Goal: Navigation & Orientation: Find specific page/section

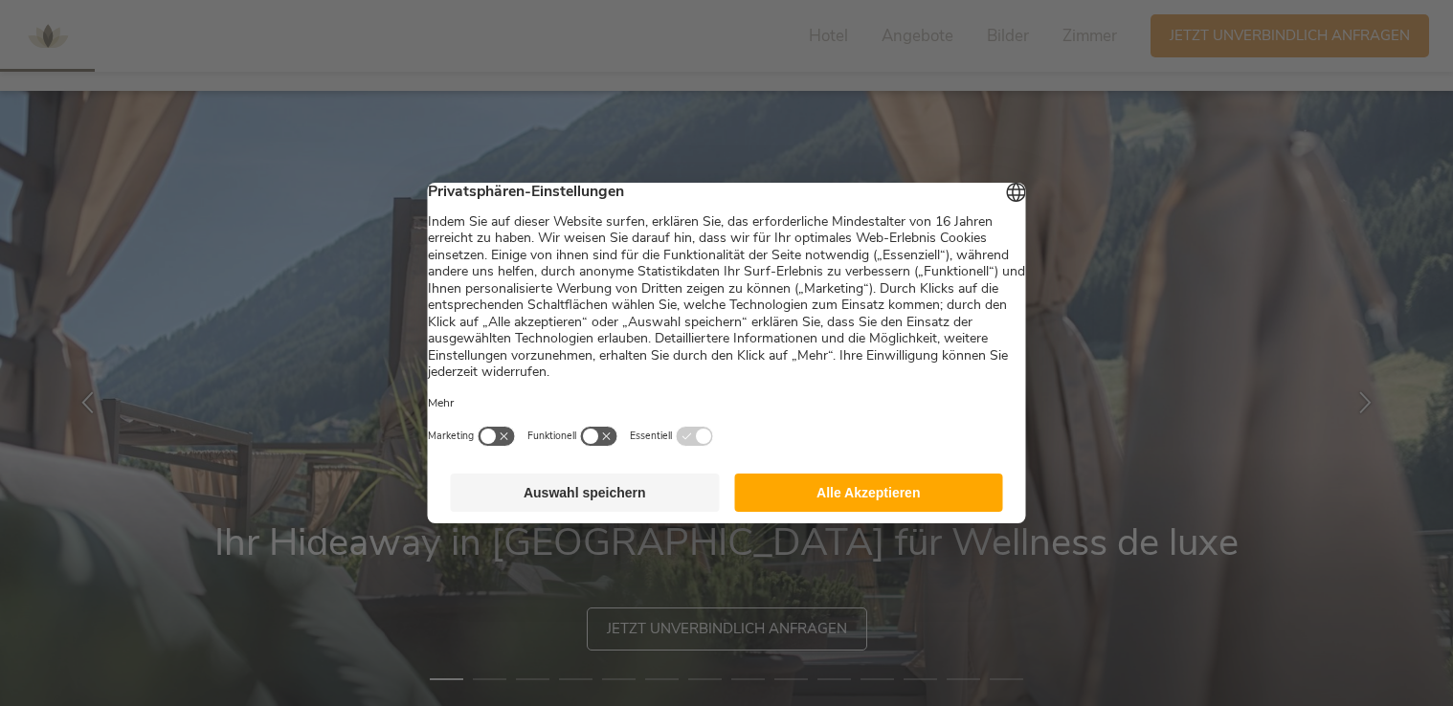
scroll to position [383, 0]
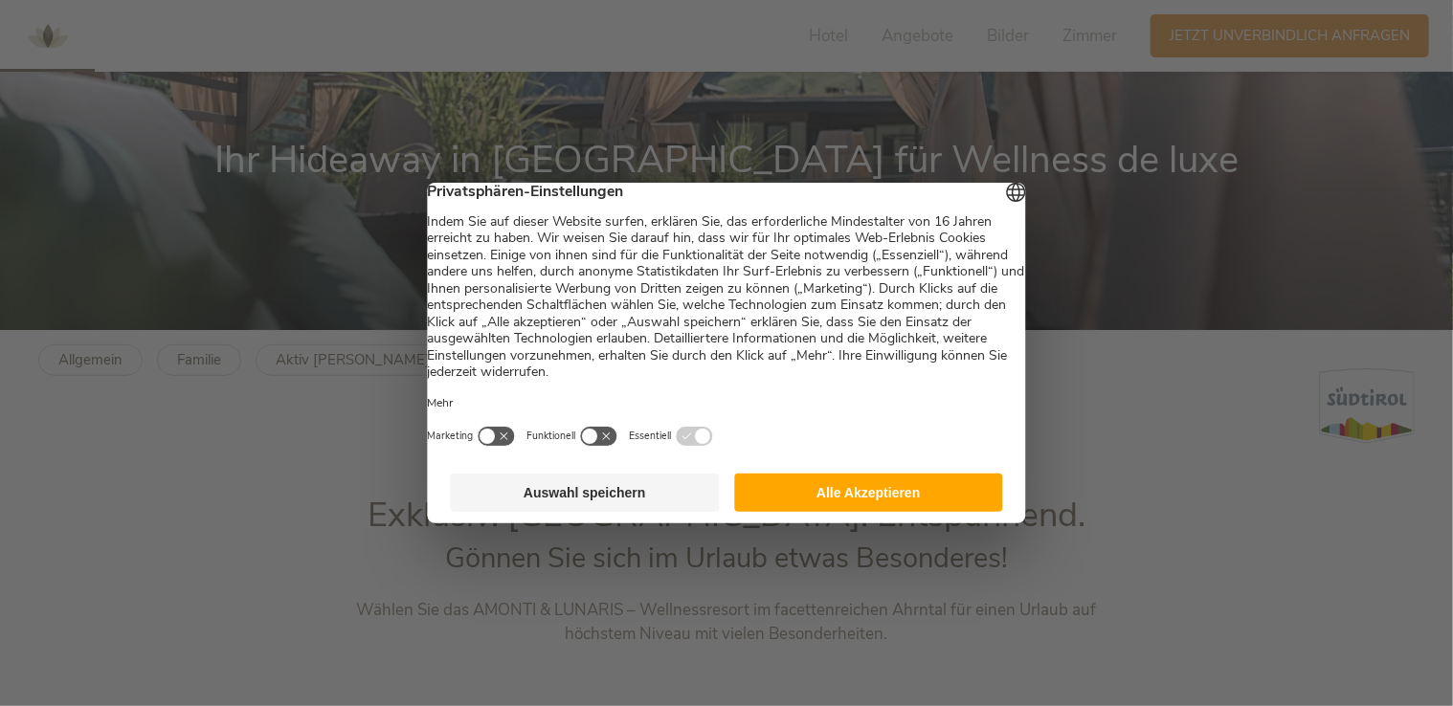
click at [804, 503] on button "Alle Akzeptieren" at bounding box center [868, 493] width 269 height 38
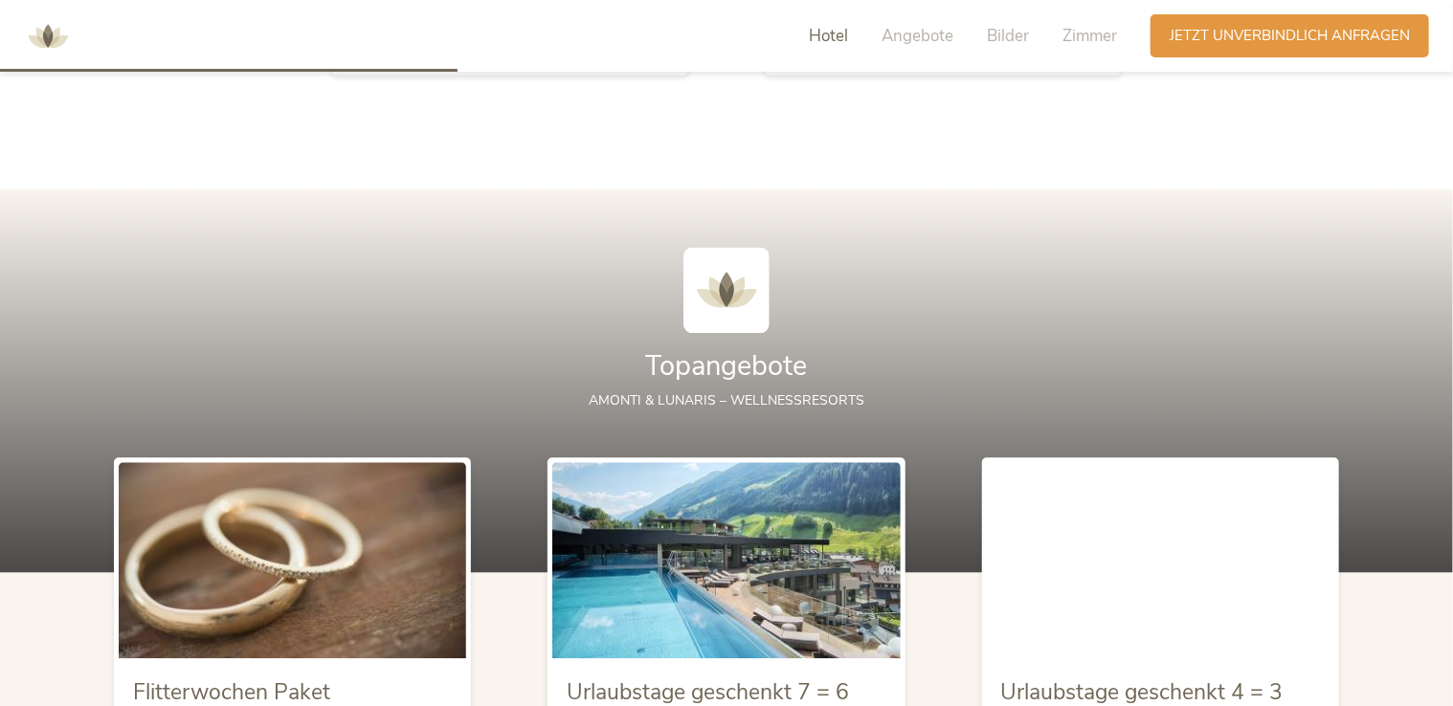
scroll to position [2201, 0]
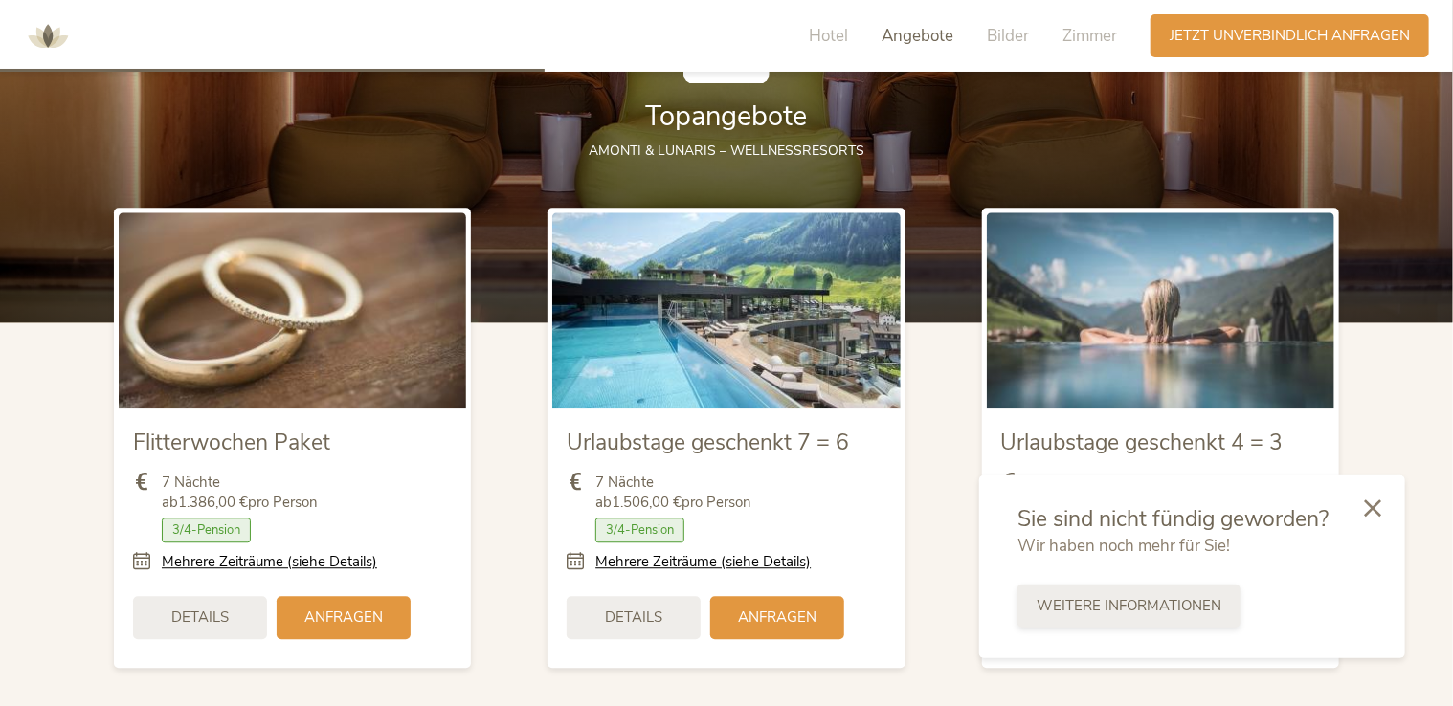
click at [1124, 602] on span "Weitere Informationen" at bounding box center [1129, 606] width 185 height 20
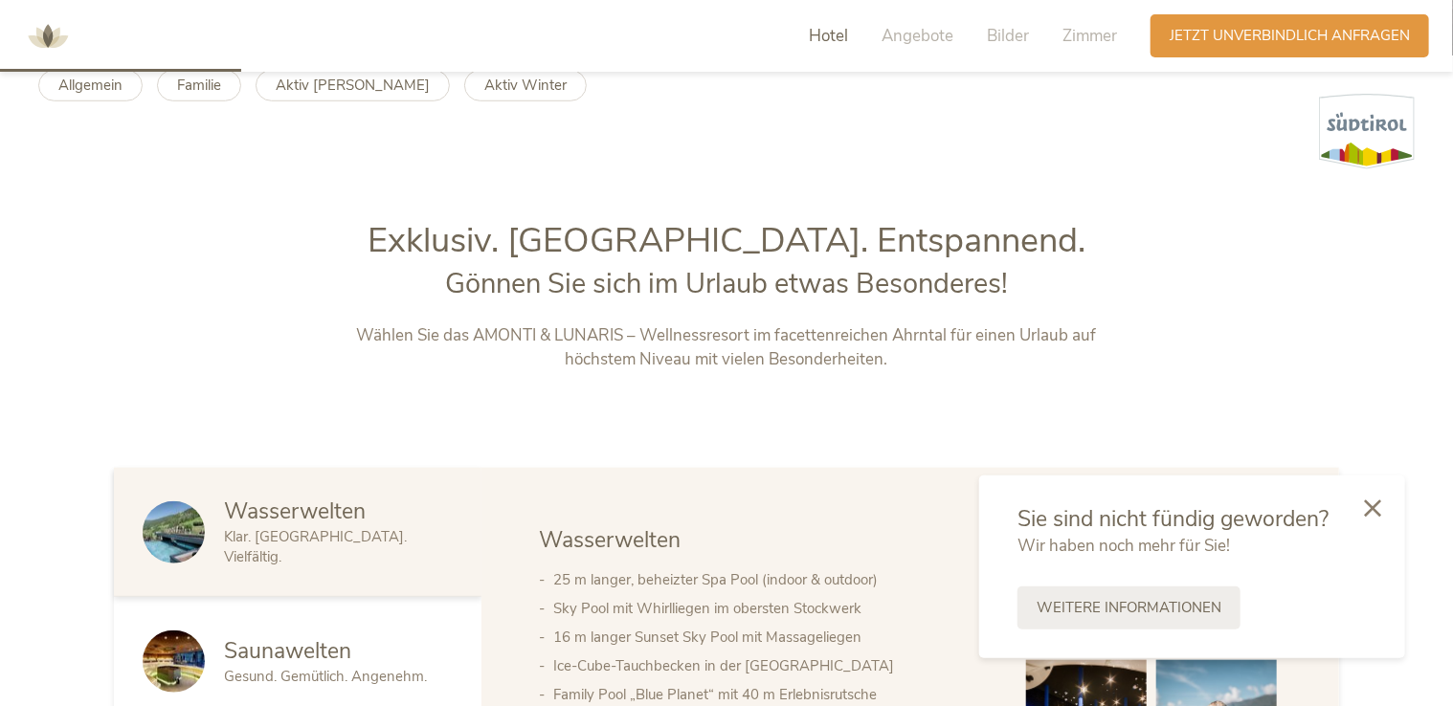
scroll to position [287, 0]
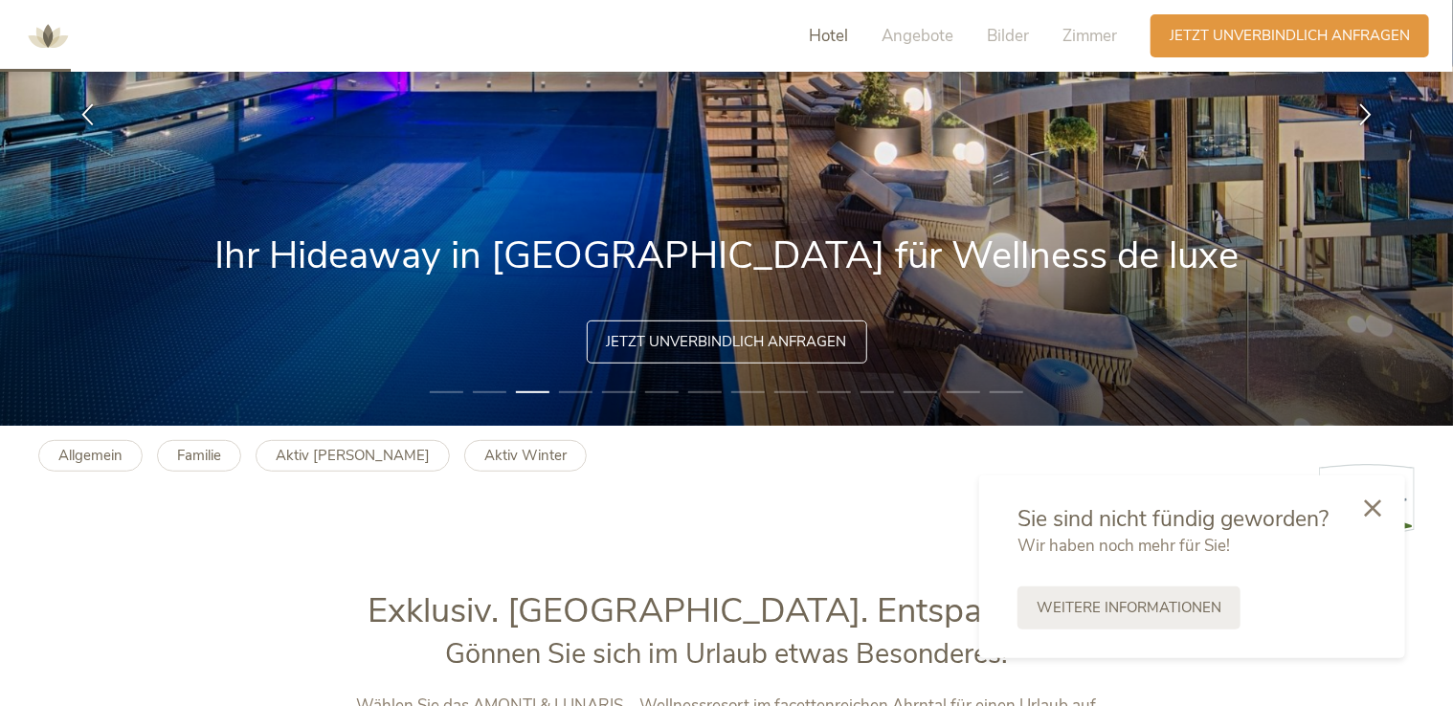
click at [837, 33] on span "Hotel" at bounding box center [828, 36] width 39 height 22
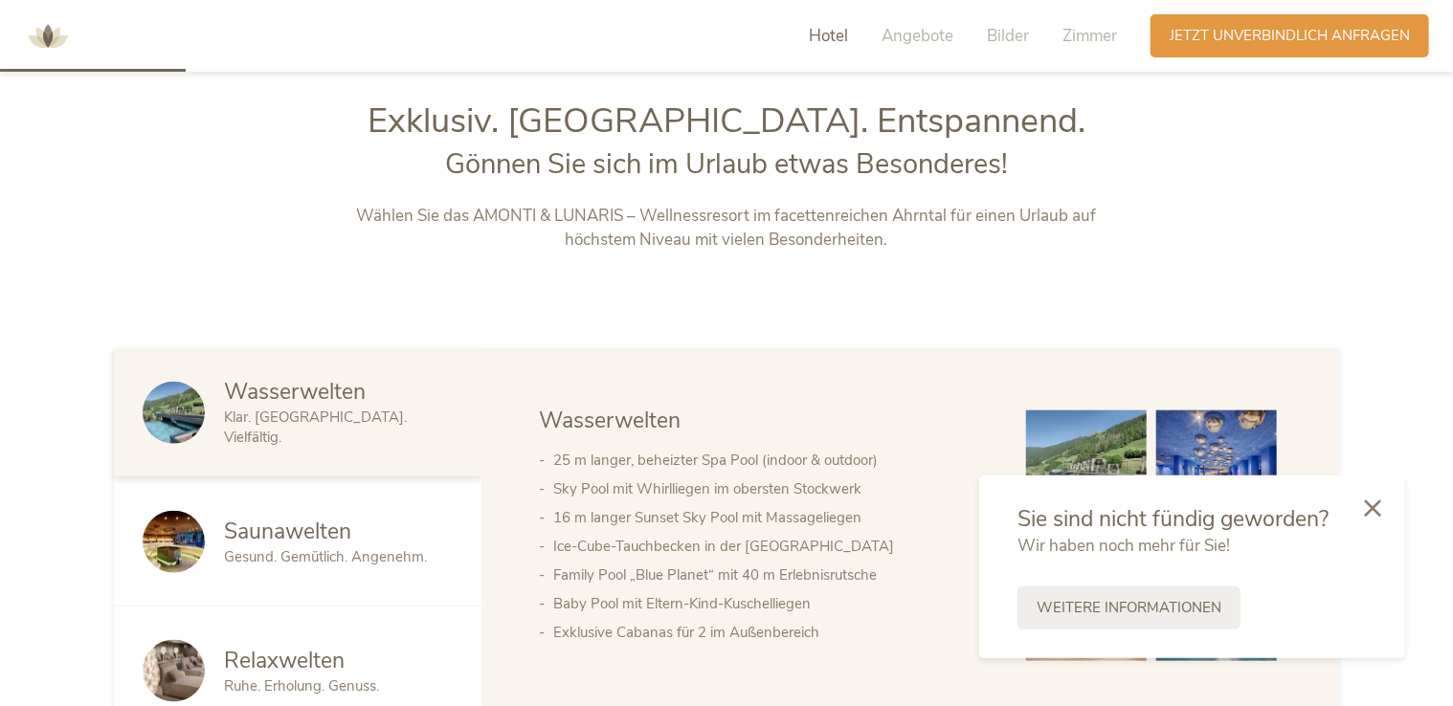
scroll to position [779, 0]
click at [1367, 514] on icon at bounding box center [1372, 506] width 17 height 17
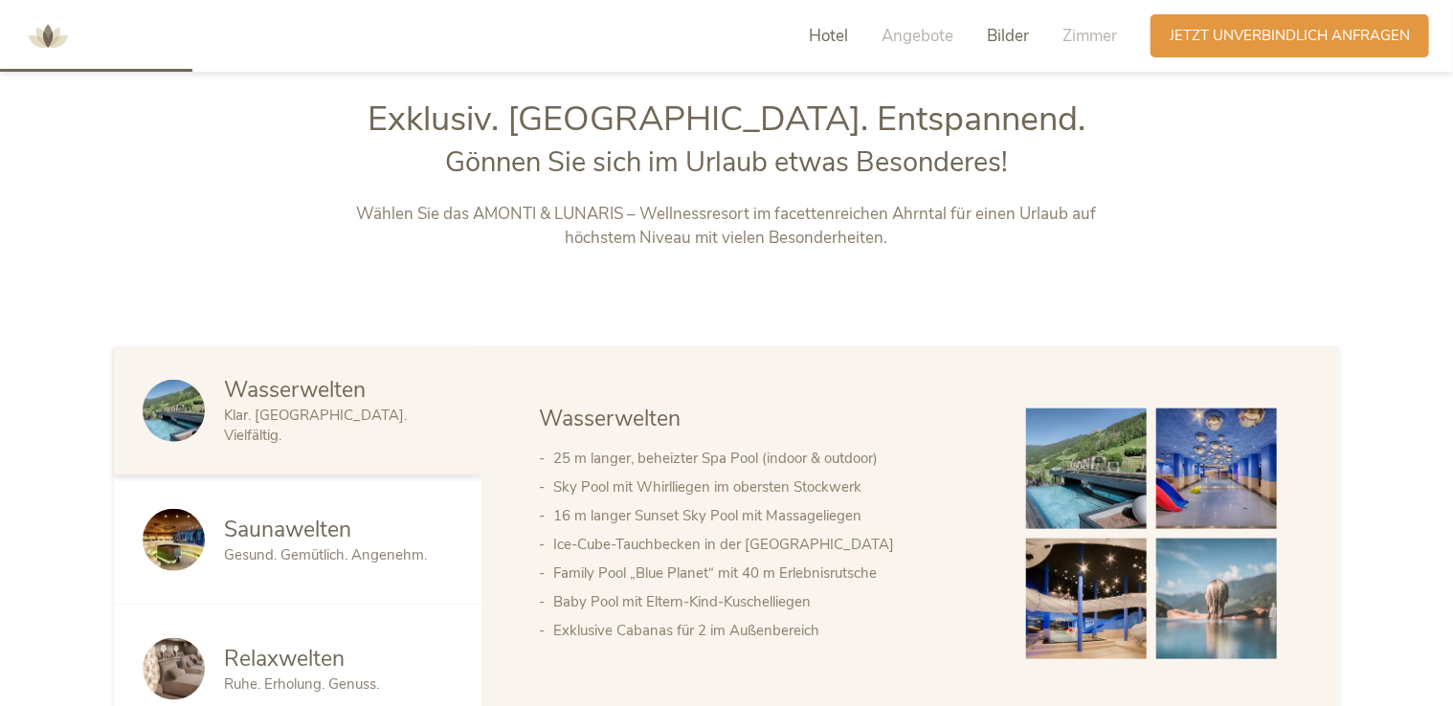
click at [1012, 34] on span "Bilder" at bounding box center [1008, 36] width 42 height 22
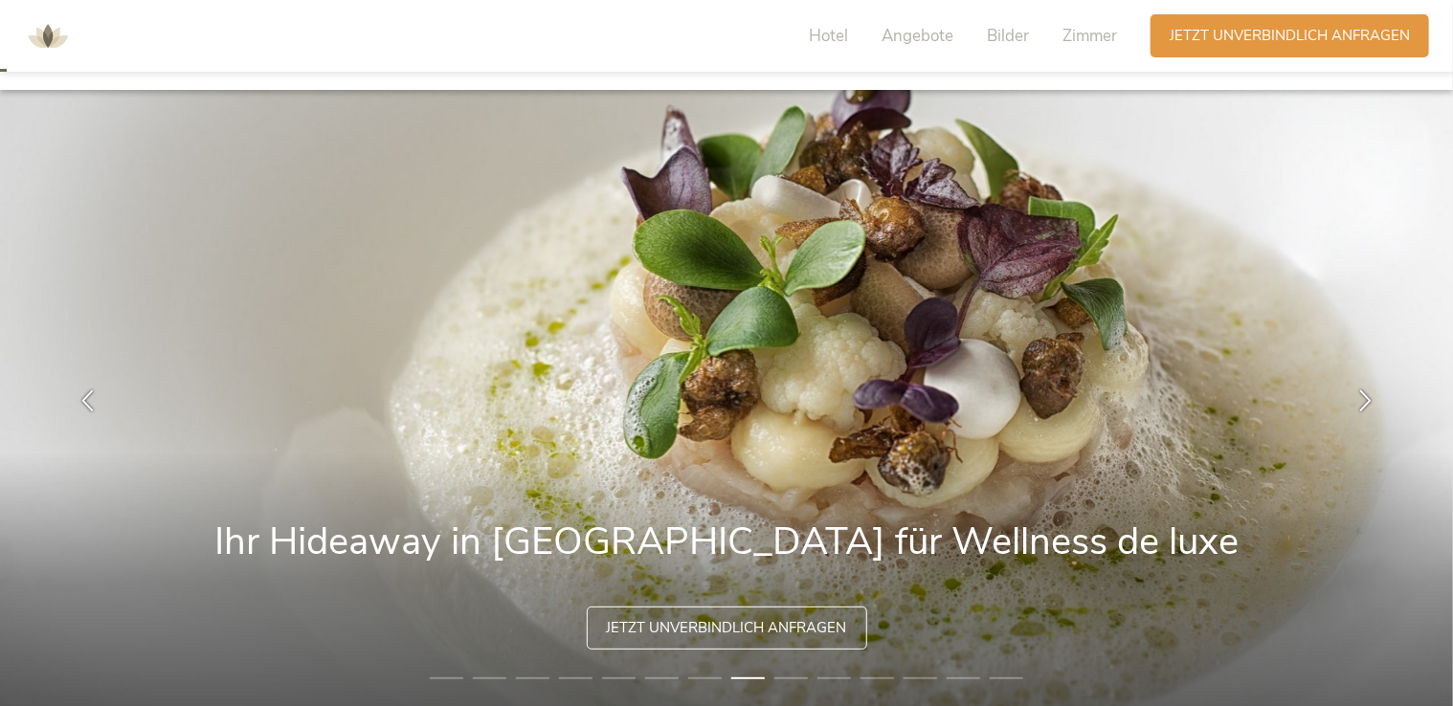
scroll to position [0, 0]
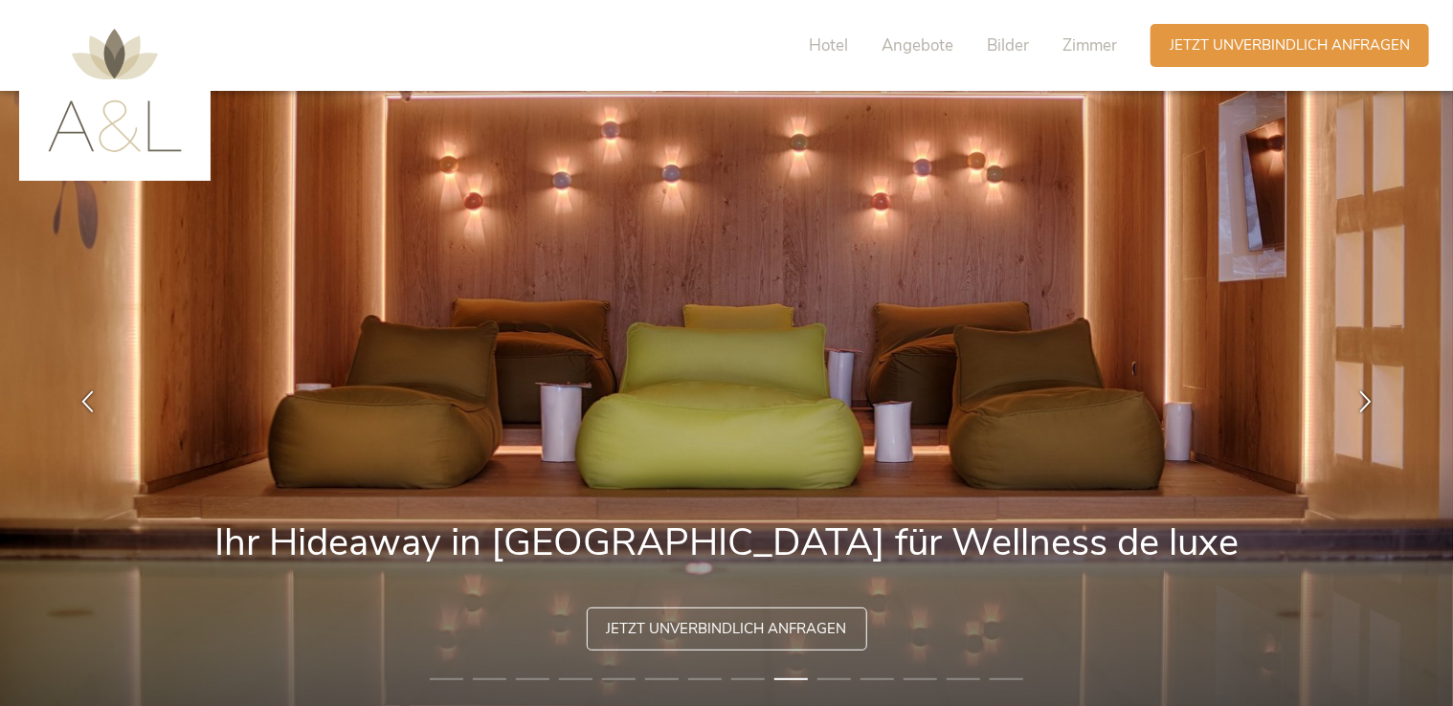
click at [145, 134] on img at bounding box center [115, 90] width 134 height 123
